Goal: Find contact information: Find contact information

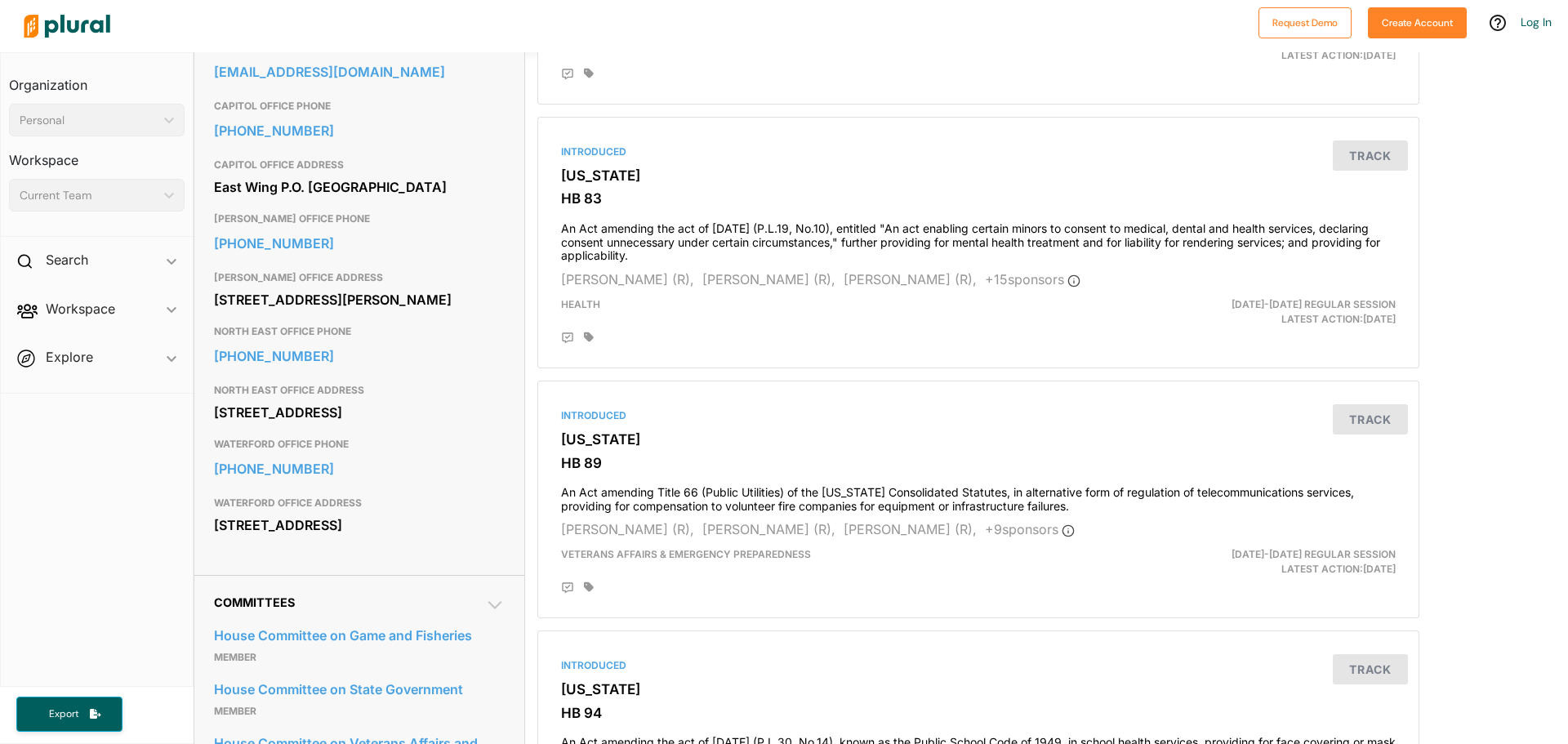
scroll to position [490, 0]
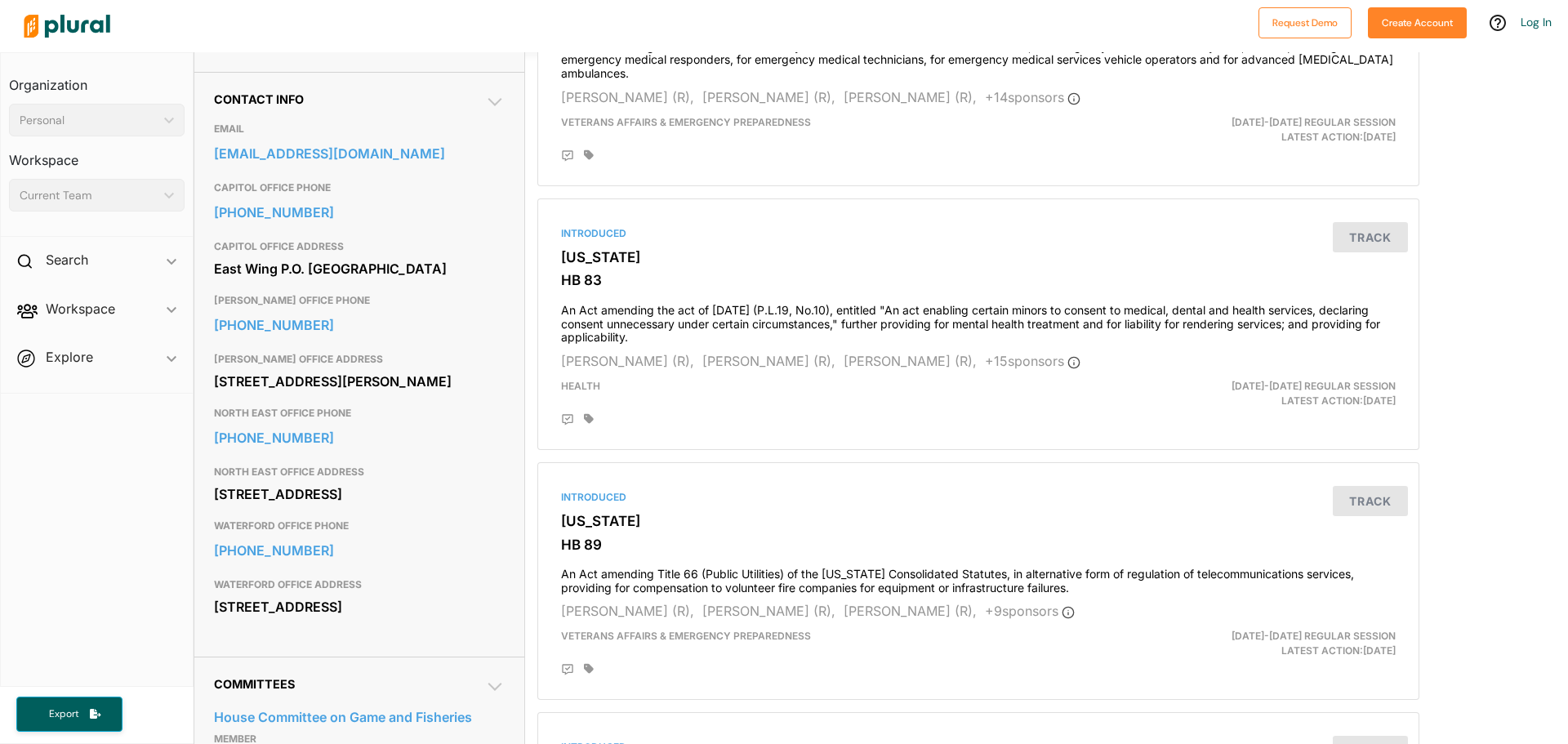
drag, startPoint x: 214, startPoint y: 665, endPoint x: 349, endPoint y: 683, distance: 136.2
click at [349, 619] on div "[STREET_ADDRESS]" at bounding box center [359, 606] width 291 height 24
copy div "[STREET_ADDRESS]"
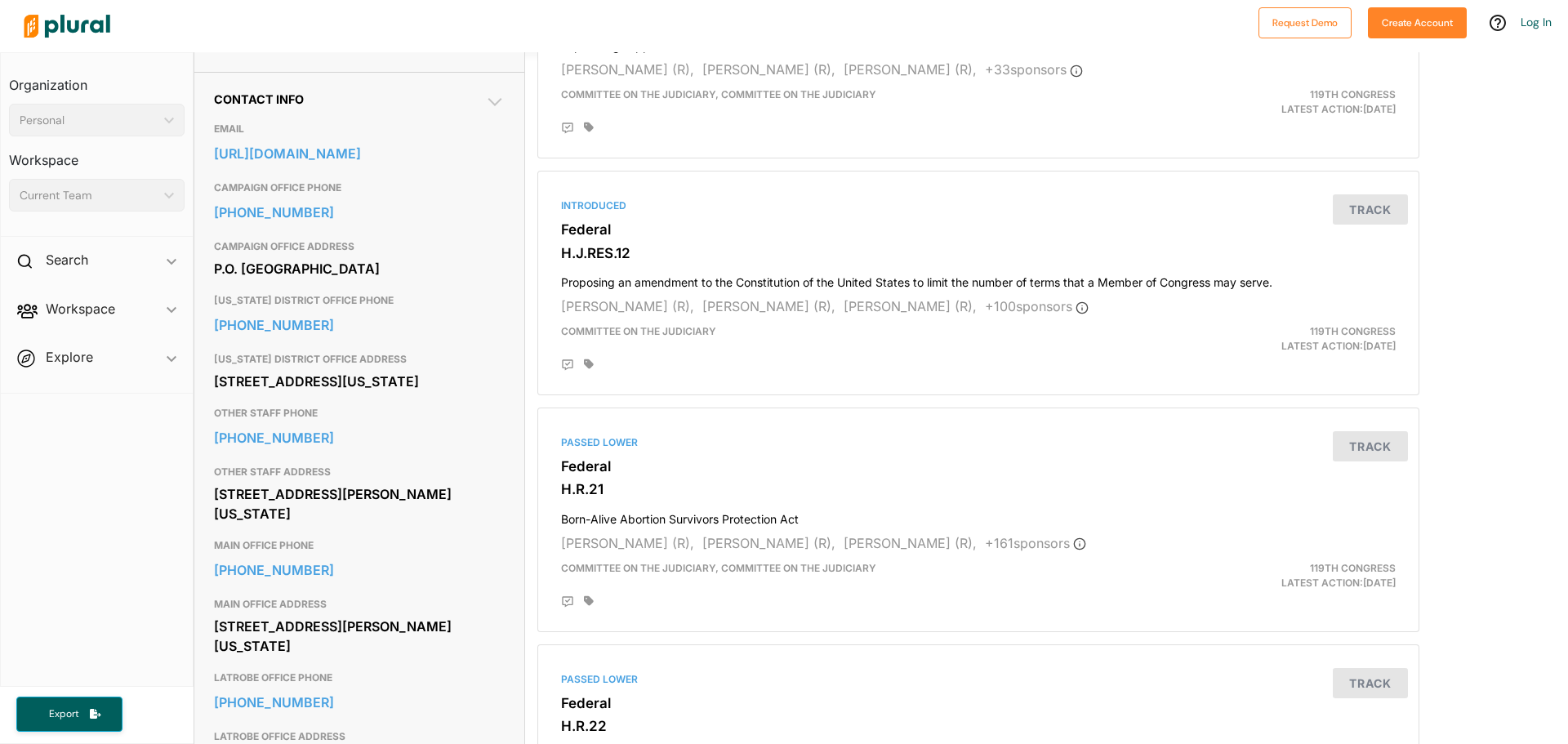
scroll to position [653, 0]
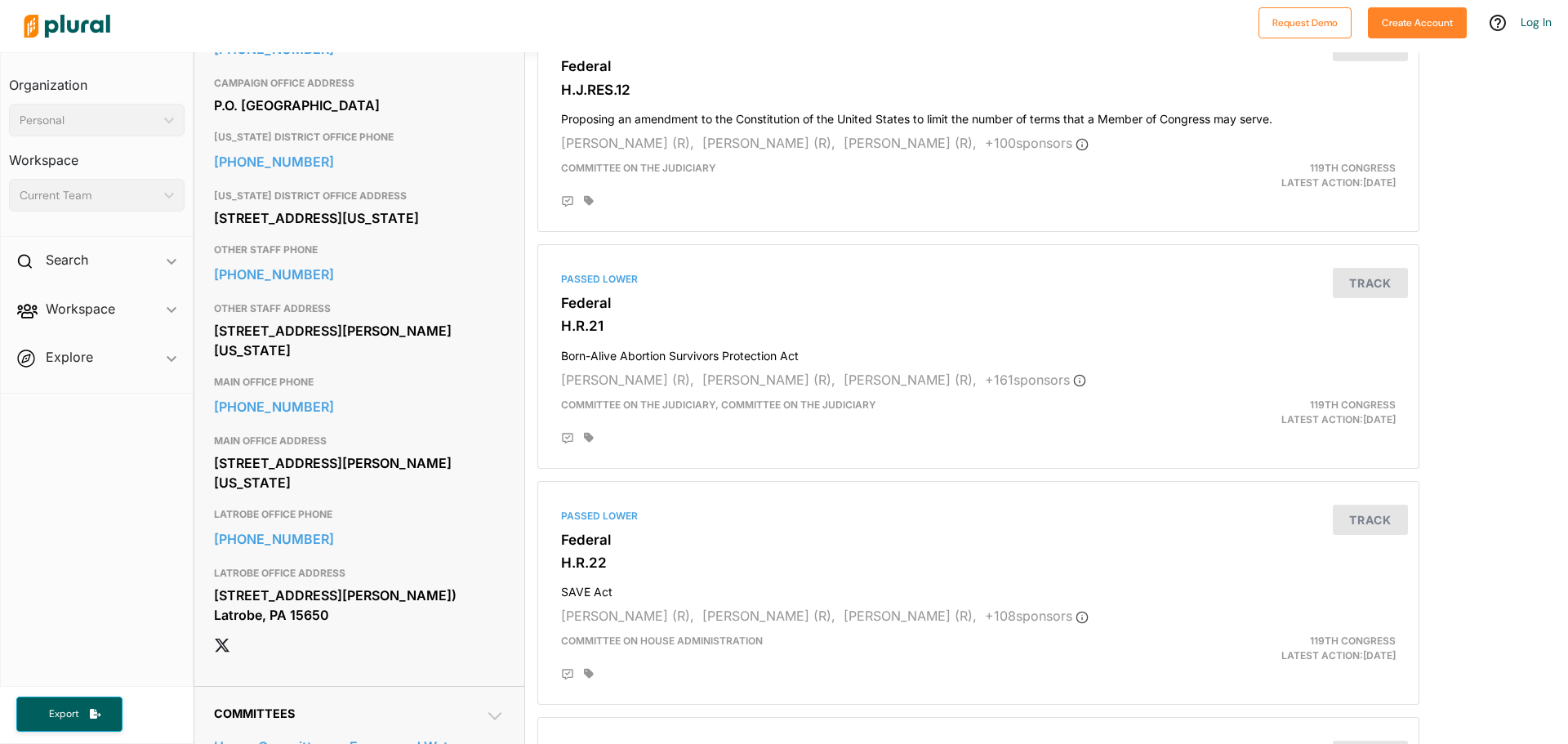
drag, startPoint x: 214, startPoint y: 289, endPoint x: 391, endPoint y: 305, distance: 177.7
click at [391, 230] on div "[STREET_ADDRESS][US_STATE]" at bounding box center [359, 218] width 291 height 24
copy div "14 S. Main St. Washington, PA 15301"
